Goal: Information Seeking & Learning: Understand process/instructions

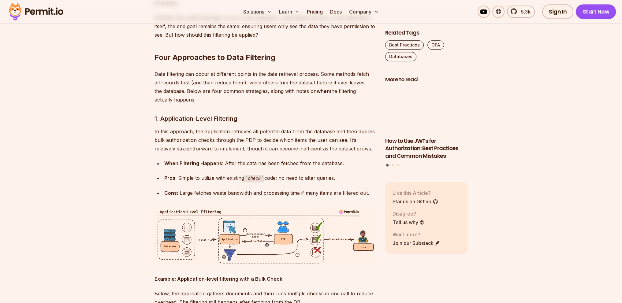
scroll to position [1255, 0]
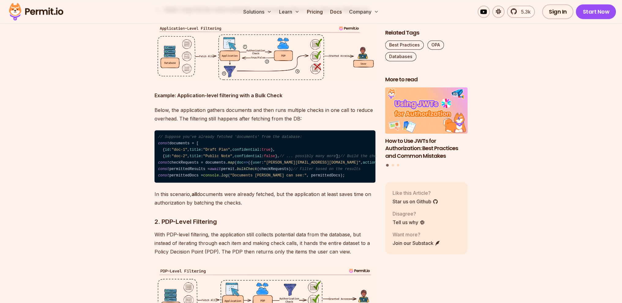
click at [196, 99] on strong "Example: Application-level filtering with a Bulk Check" at bounding box center [219, 95] width 128 height 6
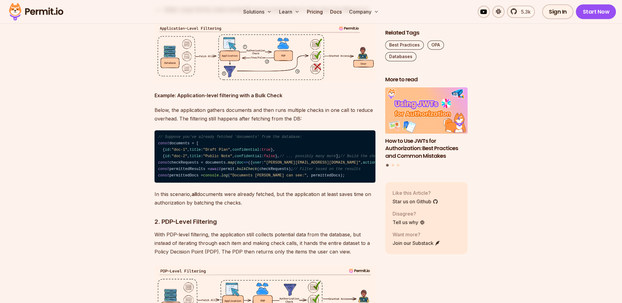
click at [302, 123] on p "Below, the application gathers documents and then runs multiple checks in one c…" at bounding box center [265, 114] width 221 height 17
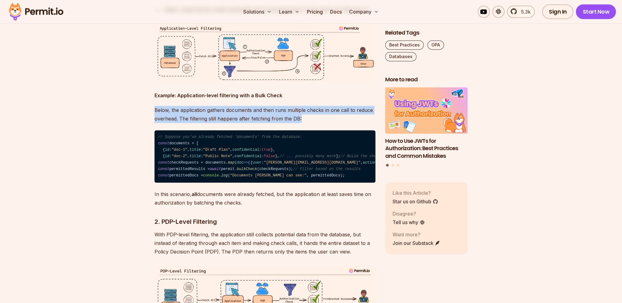
click at [302, 123] on p "Below, the application gathers documents and then runs multiple checks in one c…" at bounding box center [265, 114] width 221 height 17
click at [342, 123] on p "Below, the application gathers documents and then runs multiple checks in one c…" at bounding box center [265, 114] width 221 height 17
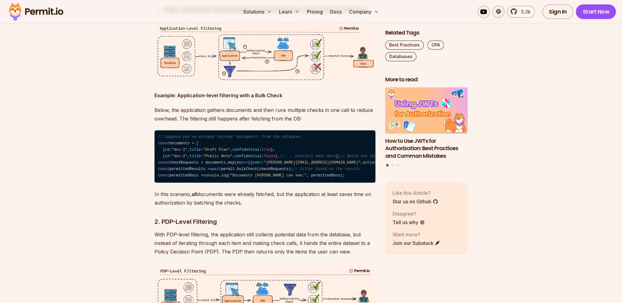
click at [342, 123] on p "Below, the application gathers documents and then runs multiple checks in one c…" at bounding box center [265, 114] width 221 height 17
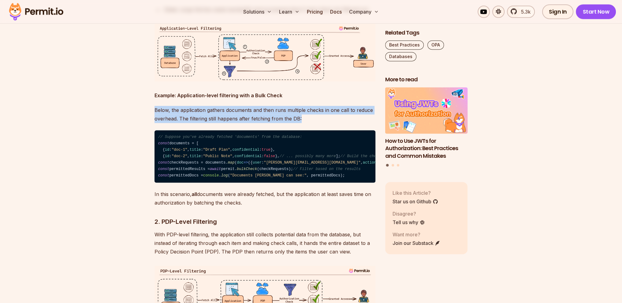
click at [342, 123] on p "Below, the application gathers documents and then runs multiple checks in one c…" at bounding box center [265, 114] width 221 height 17
click at [370, 123] on p "Below, the application gathers documents and then runs multiple checks in one c…" at bounding box center [265, 114] width 221 height 17
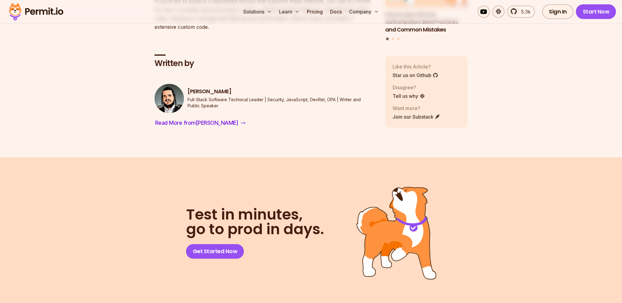
scroll to position [3856, 0]
